Goal: Information Seeking & Learning: Learn about a topic

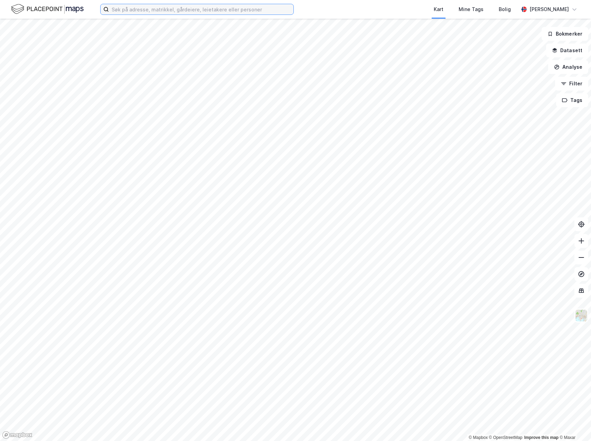
click at [230, 11] on input at bounding box center [201, 9] width 185 height 10
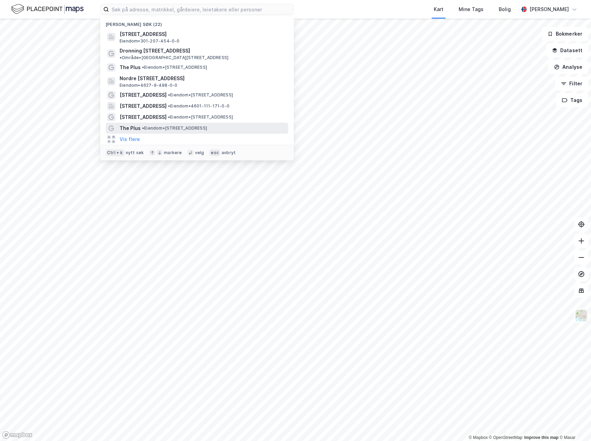
click at [184, 126] on span "• Eiendom • [STREET_ADDRESS]" at bounding box center [174, 129] width 65 height 6
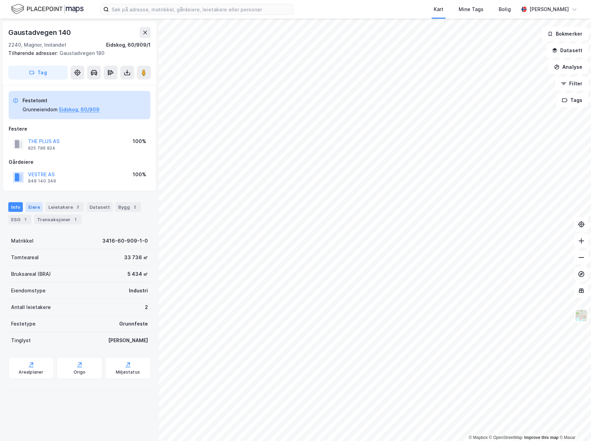
click at [34, 205] on div "Eiere" at bounding box center [34, 207] width 17 height 10
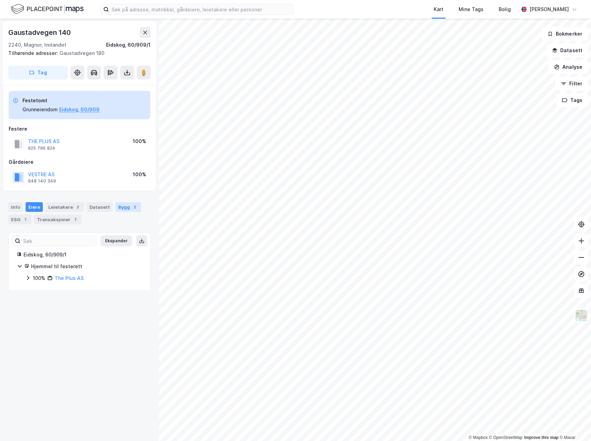
click at [124, 205] on div "Bygg 2" at bounding box center [128, 207] width 26 height 10
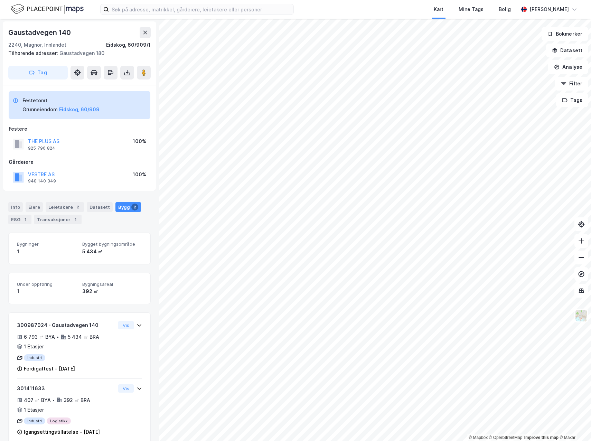
scroll to position [12, 0]
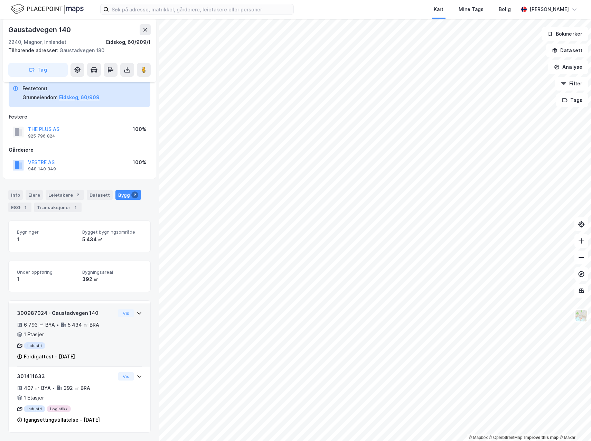
click at [71, 342] on div "Industri" at bounding box center [66, 345] width 99 height 7
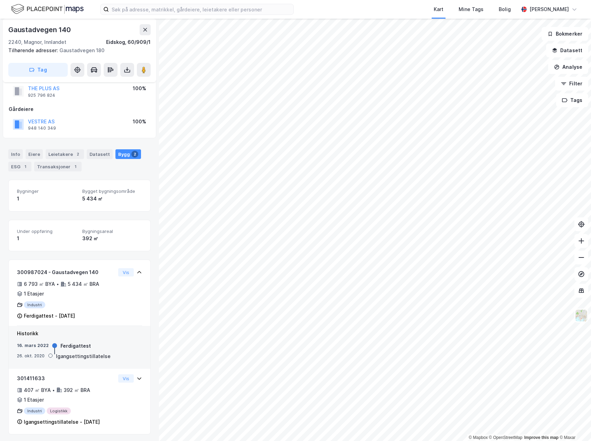
scroll to position [55, 0]
